Goal: Use online tool/utility: Utilize a website feature to perform a specific function

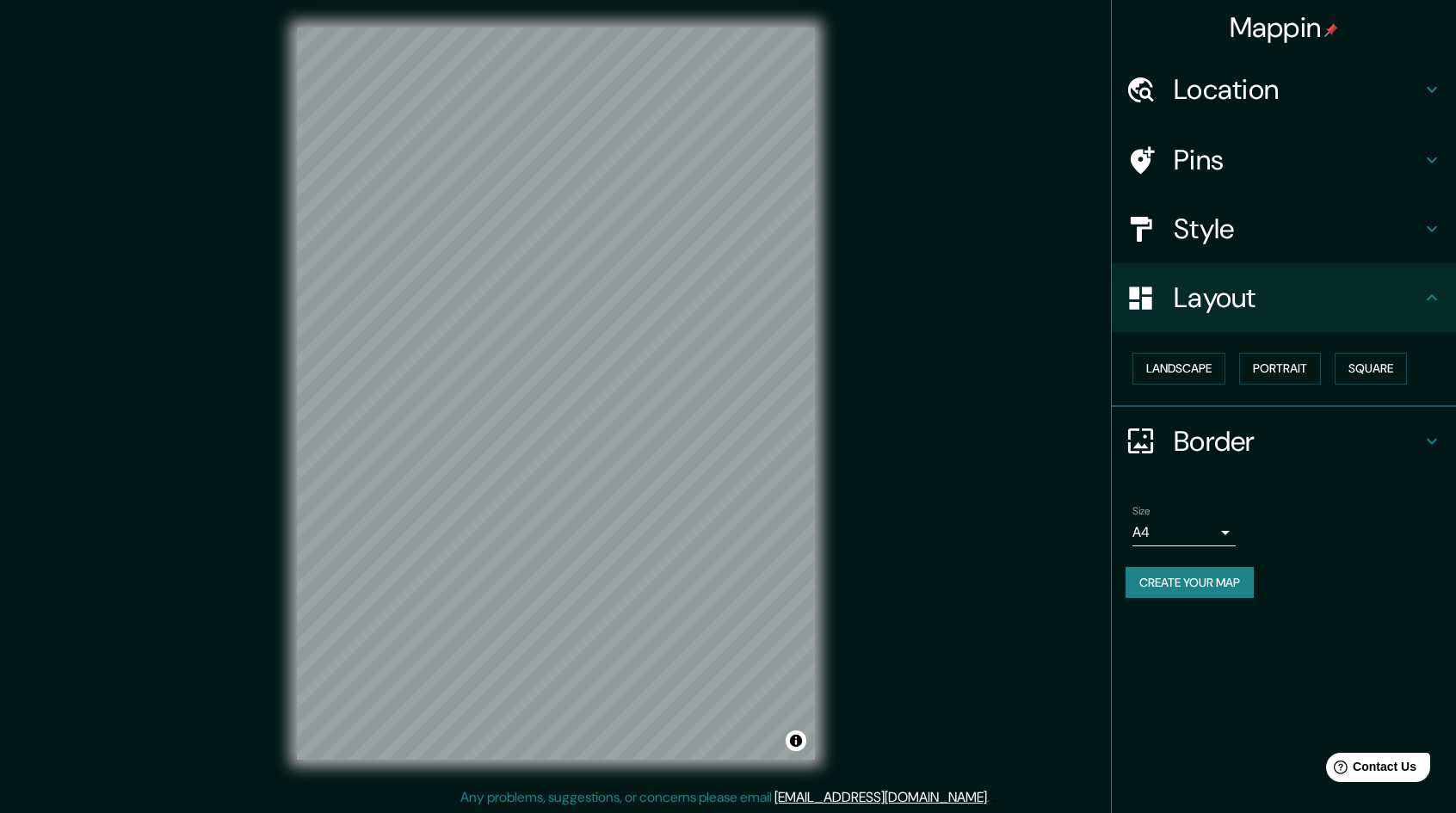
click at [1325, 234] on h4 "Style" at bounding box center [1298, 229] width 248 height 35
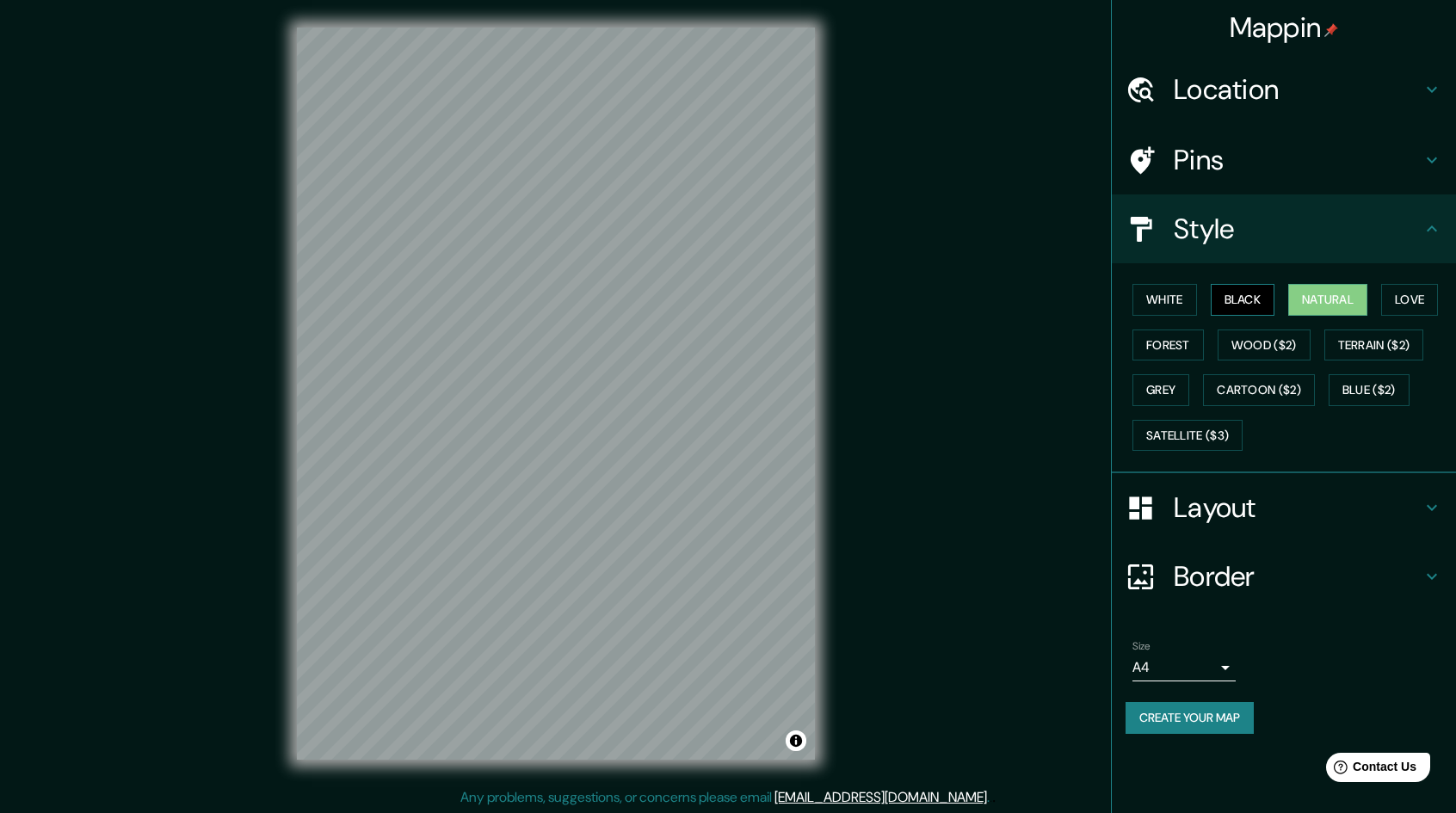
click at [1255, 295] on button "Black" at bounding box center [1243, 299] width 64 height 32
click at [1180, 297] on button "White" at bounding box center [1165, 299] width 64 height 32
click at [1167, 338] on button "Forest" at bounding box center [1168, 345] width 71 height 32
click at [1167, 359] on button "Forest" at bounding box center [1168, 345] width 71 height 32
click at [1167, 378] on button "Grey" at bounding box center [1160, 390] width 57 height 32
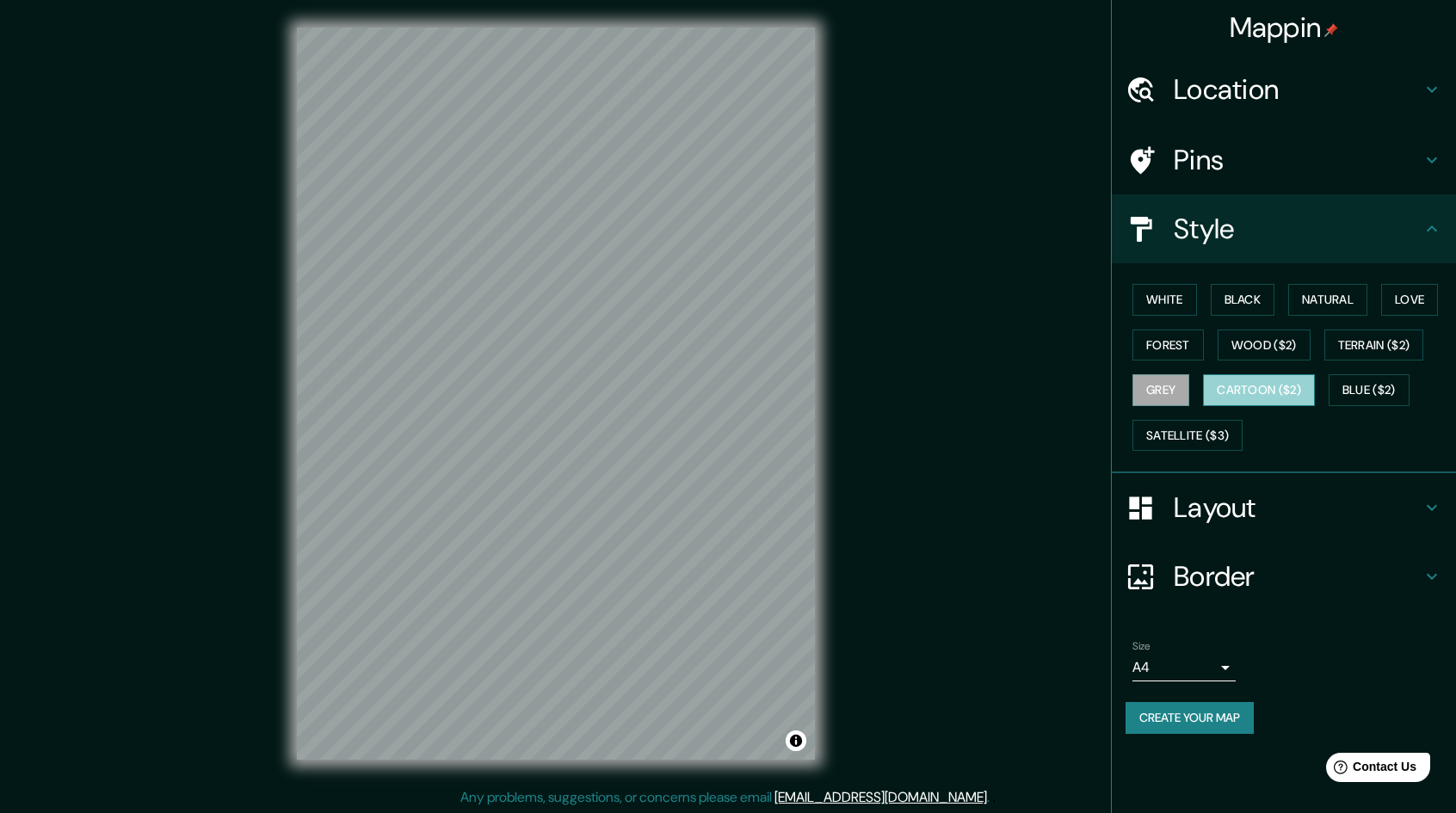
click at [1252, 378] on button "Cartoon ($2)" at bounding box center [1259, 390] width 112 height 32
click at [1400, 379] on button "Blue ($2)" at bounding box center [1369, 390] width 81 height 32
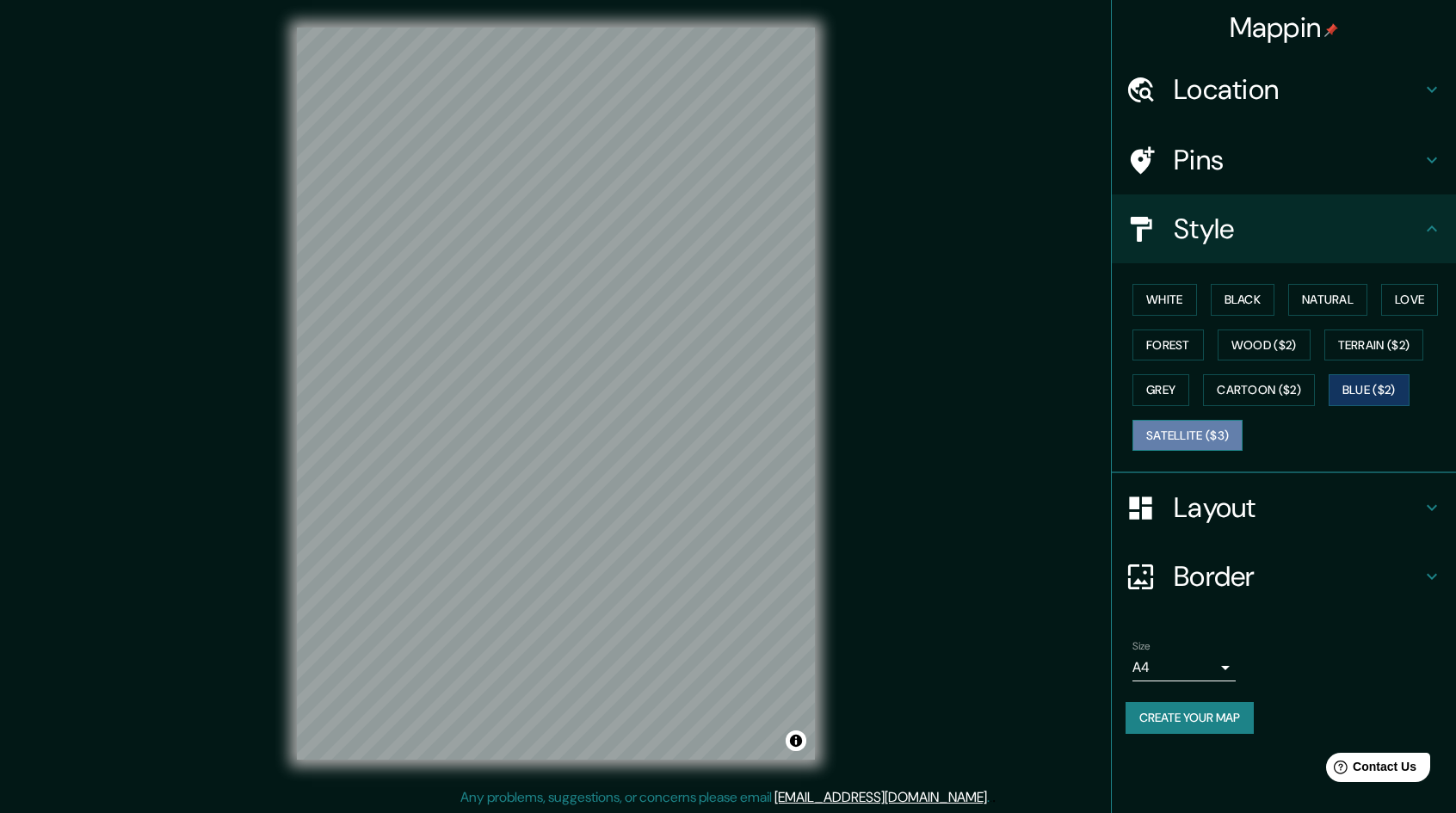
click at [1215, 434] on button "Satellite ($3)" at bounding box center [1187, 436] width 110 height 32
click at [1424, 347] on button "Terrain ($2)" at bounding box center [1374, 345] width 100 height 32
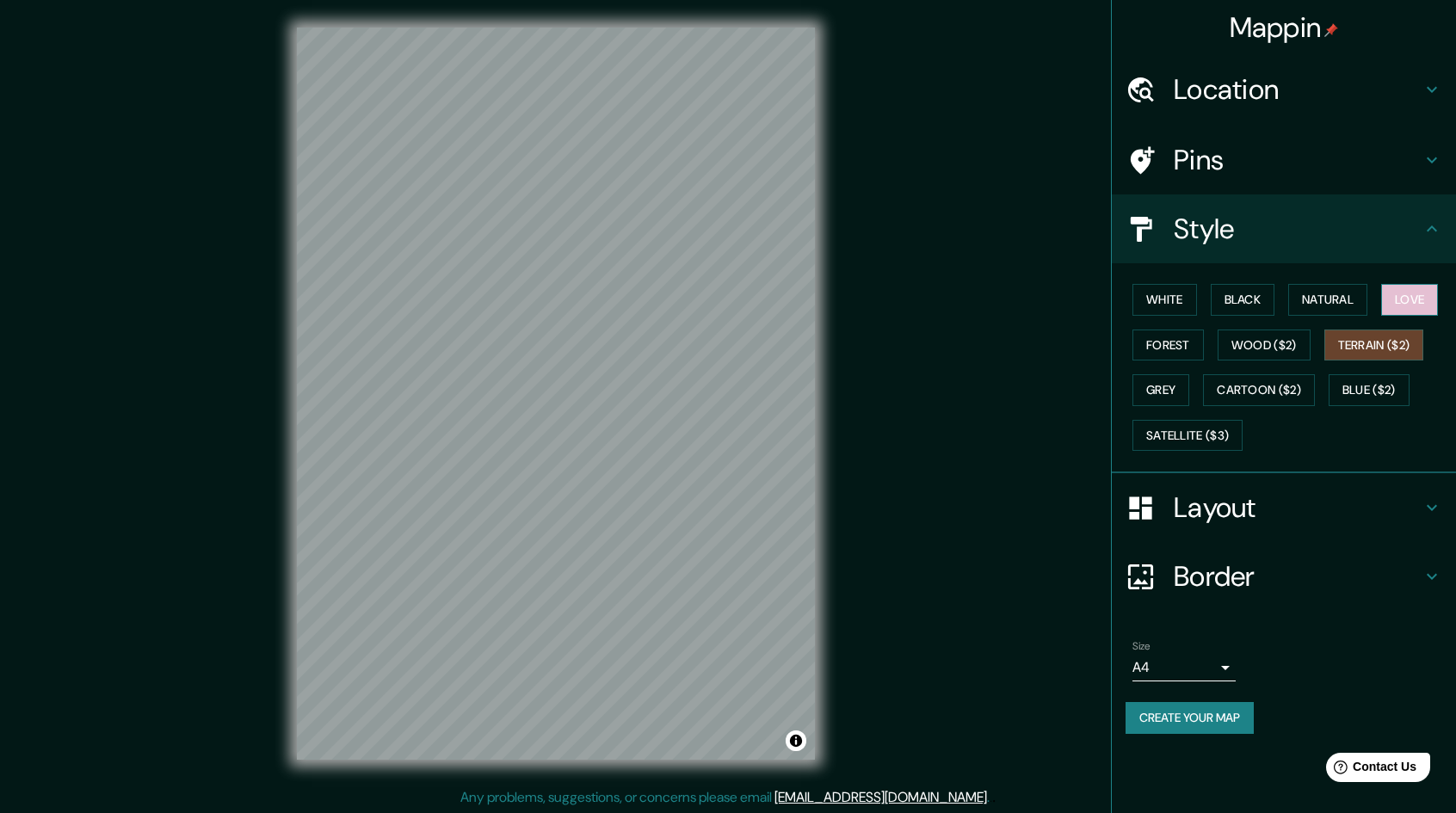
click at [1416, 295] on button "Love" at bounding box center [1409, 299] width 57 height 32
click at [1340, 297] on button "Natural" at bounding box center [1327, 299] width 79 height 32
click at [1266, 302] on button "Black" at bounding box center [1243, 299] width 64 height 32
click at [1319, 297] on button "Natural" at bounding box center [1327, 299] width 79 height 32
click at [1412, 514] on h4 "Layout" at bounding box center [1298, 508] width 248 height 35
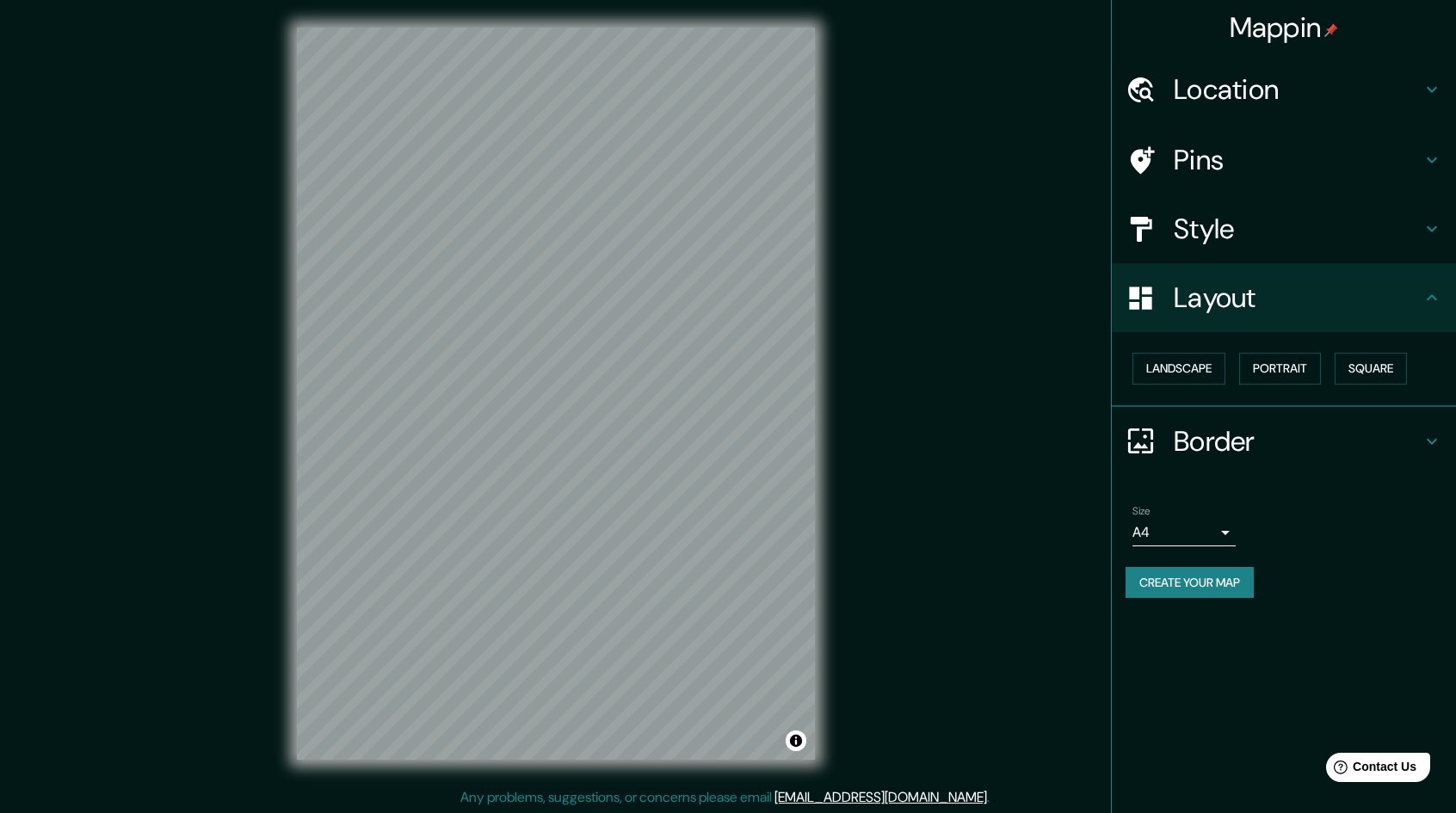
click at [1441, 443] on div "Border" at bounding box center [1284, 441] width 344 height 69
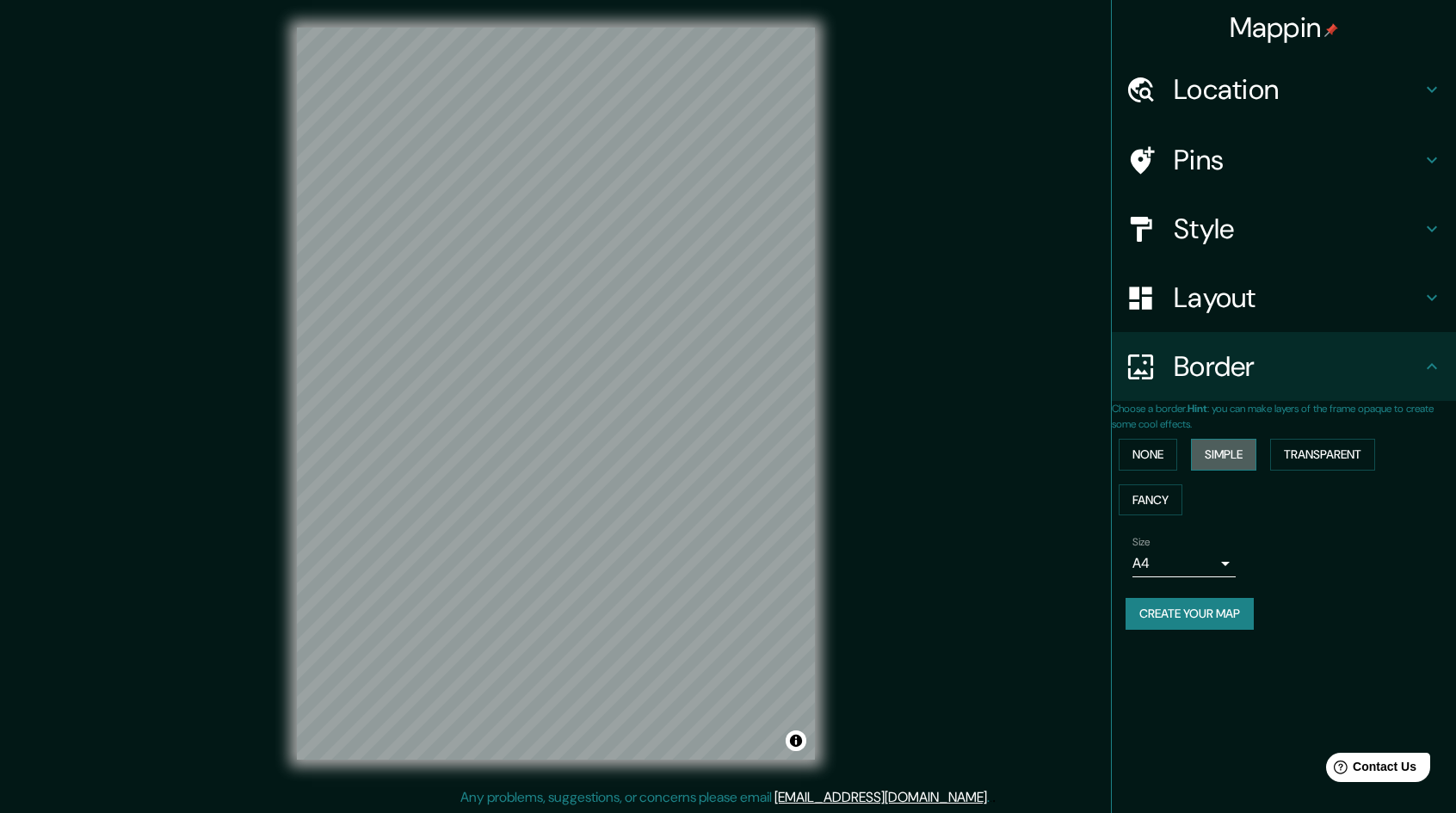
click at [1253, 453] on button "Simple" at bounding box center [1223, 455] width 65 height 32
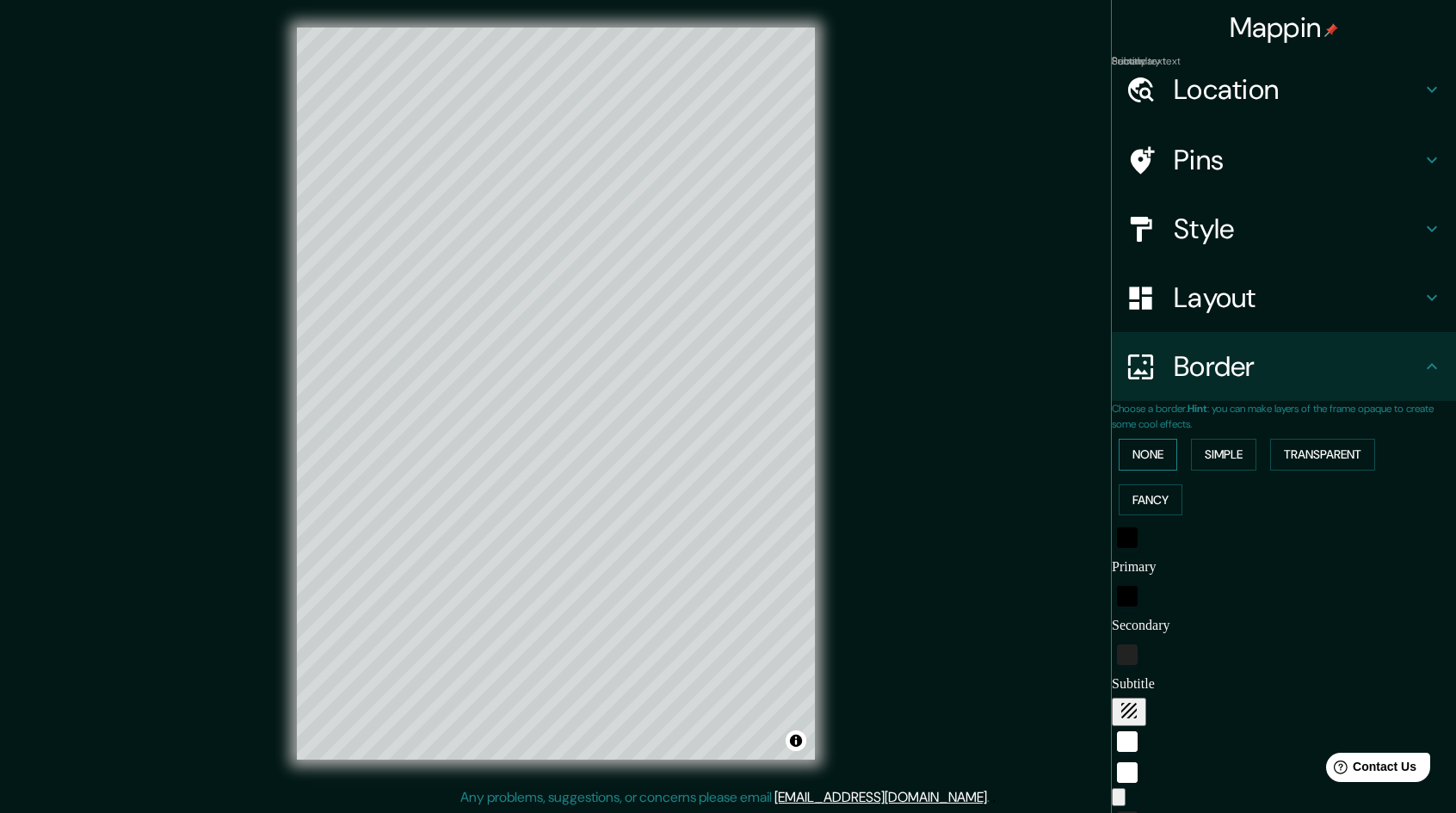
click at [1172, 449] on button "None" at bounding box center [1147, 455] width 58 height 32
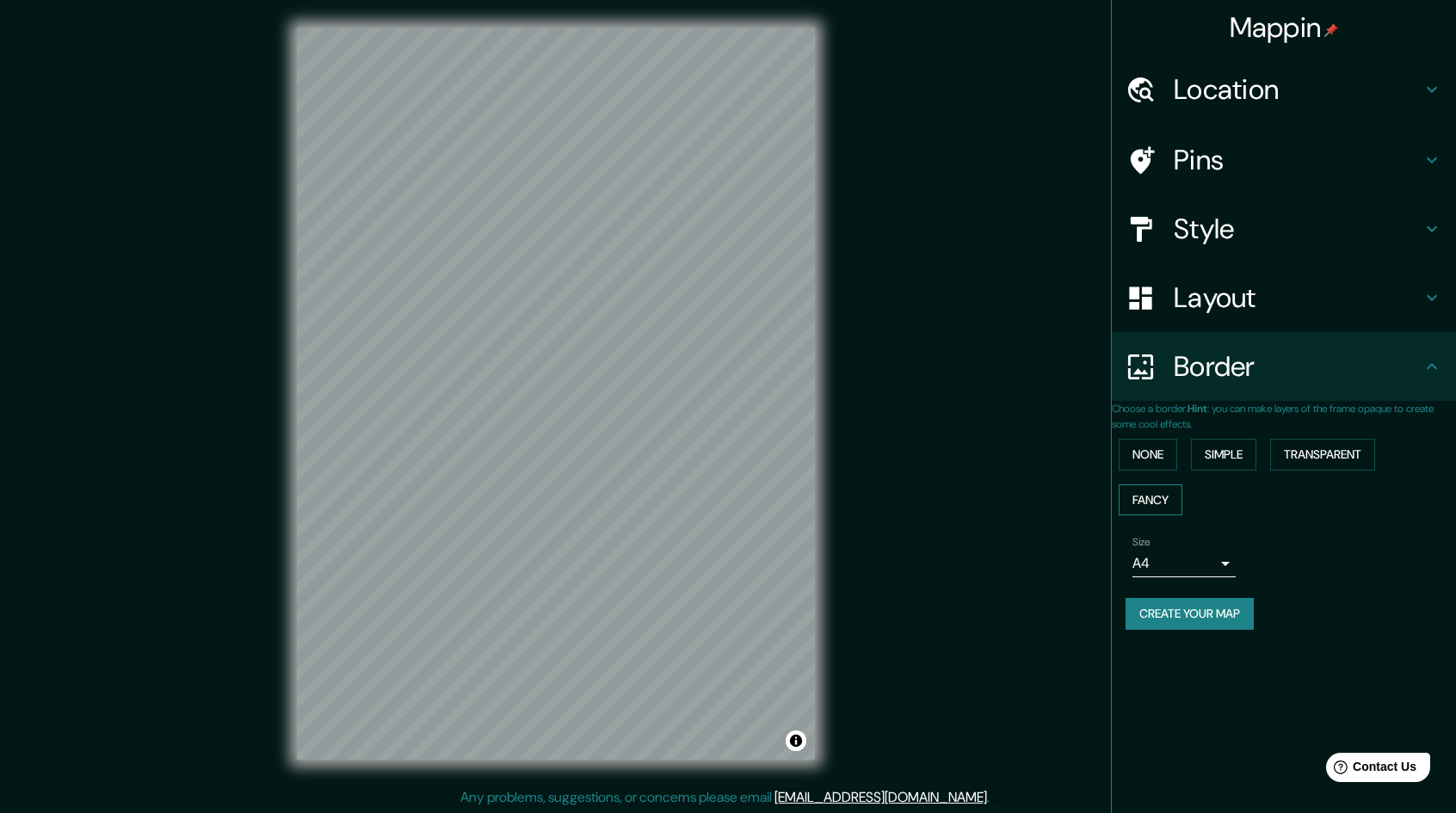
click at [1174, 490] on button "Fancy" at bounding box center [1150, 500] width 63 height 32
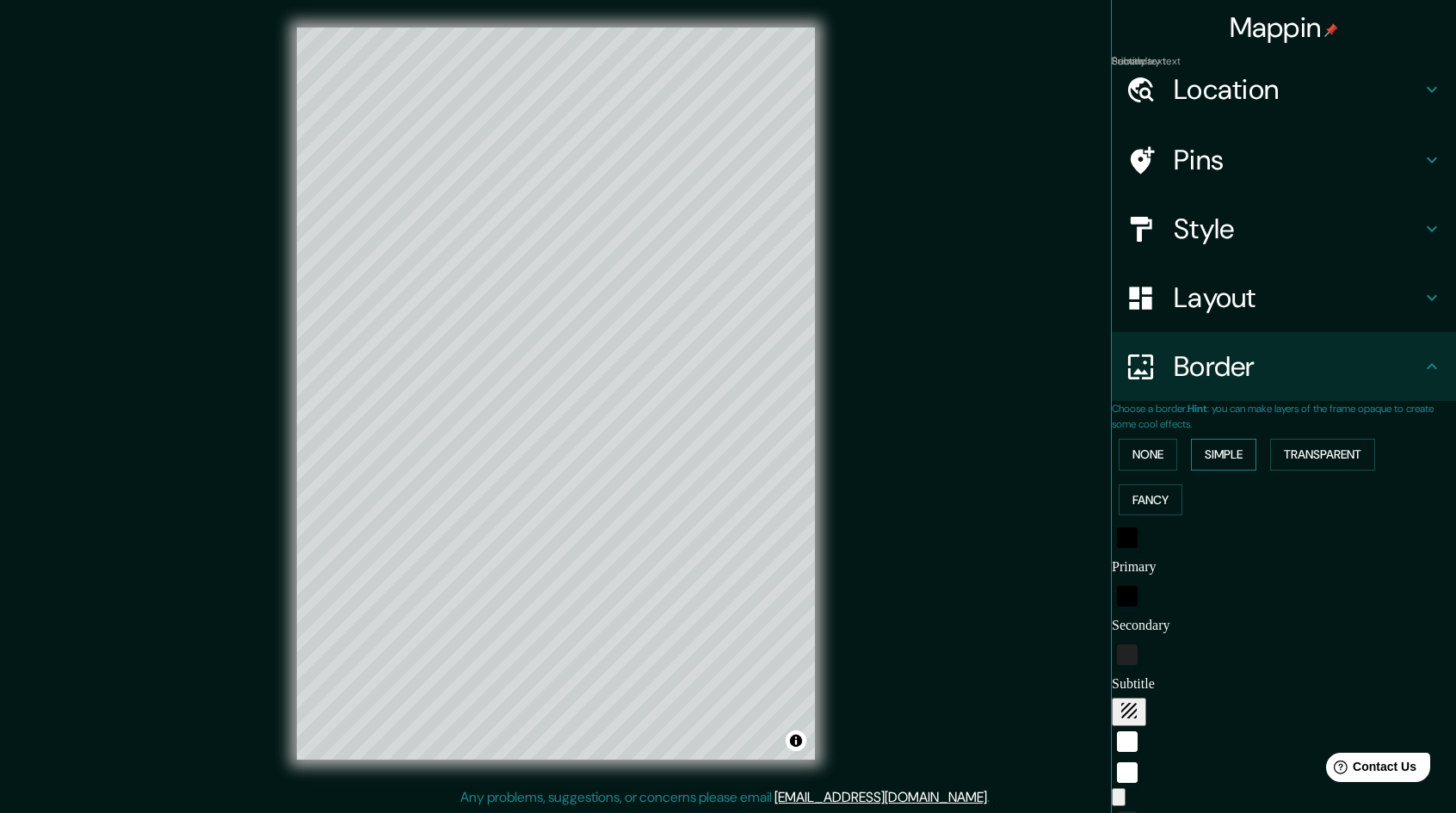
click at [1222, 458] on button "Simple" at bounding box center [1223, 455] width 65 height 32
click at [1167, 456] on button "None" at bounding box center [1147, 455] width 58 height 32
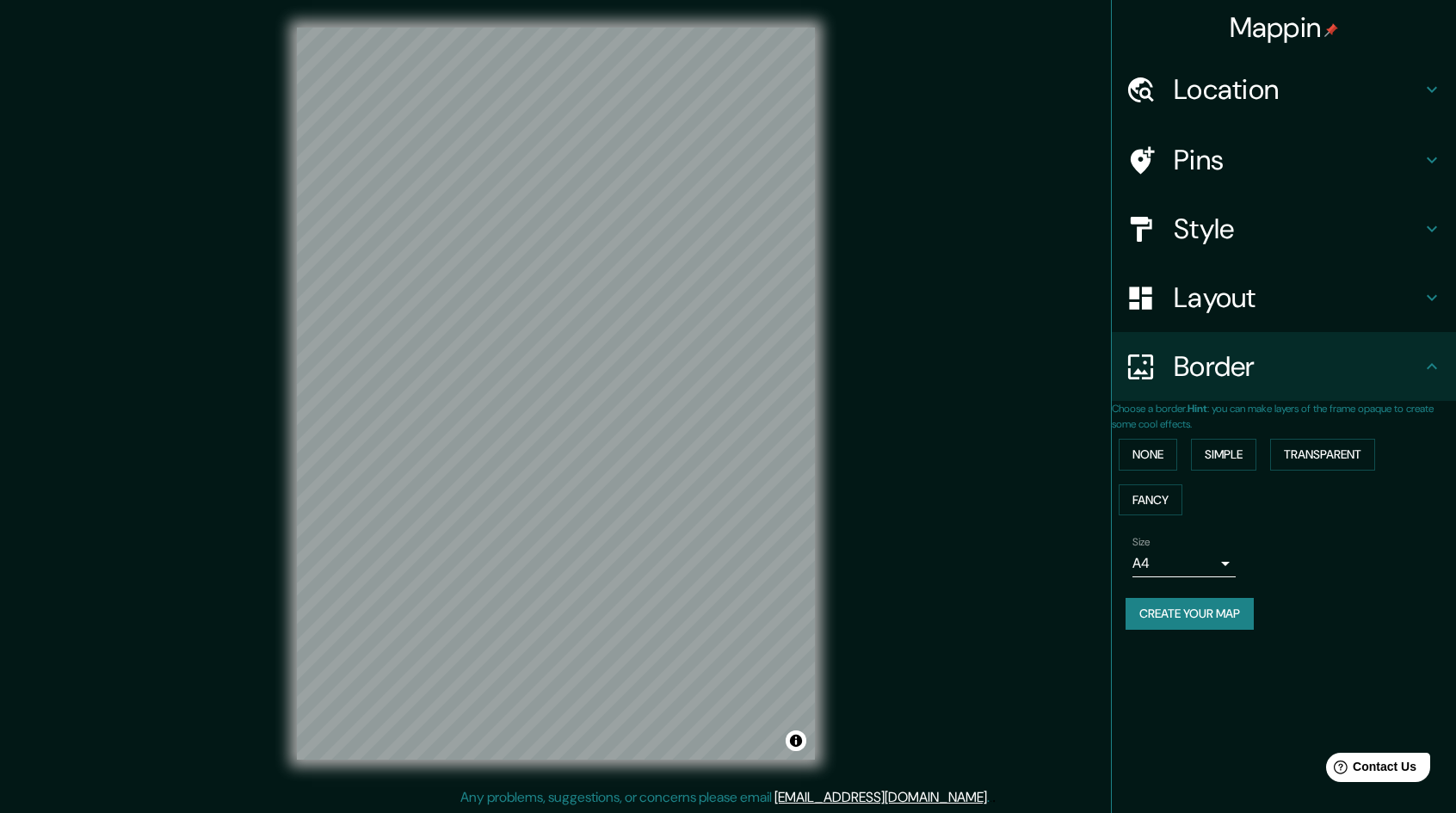
click at [1371, 224] on h4 "Style" at bounding box center [1298, 229] width 248 height 35
